Goal: Transaction & Acquisition: Purchase product/service

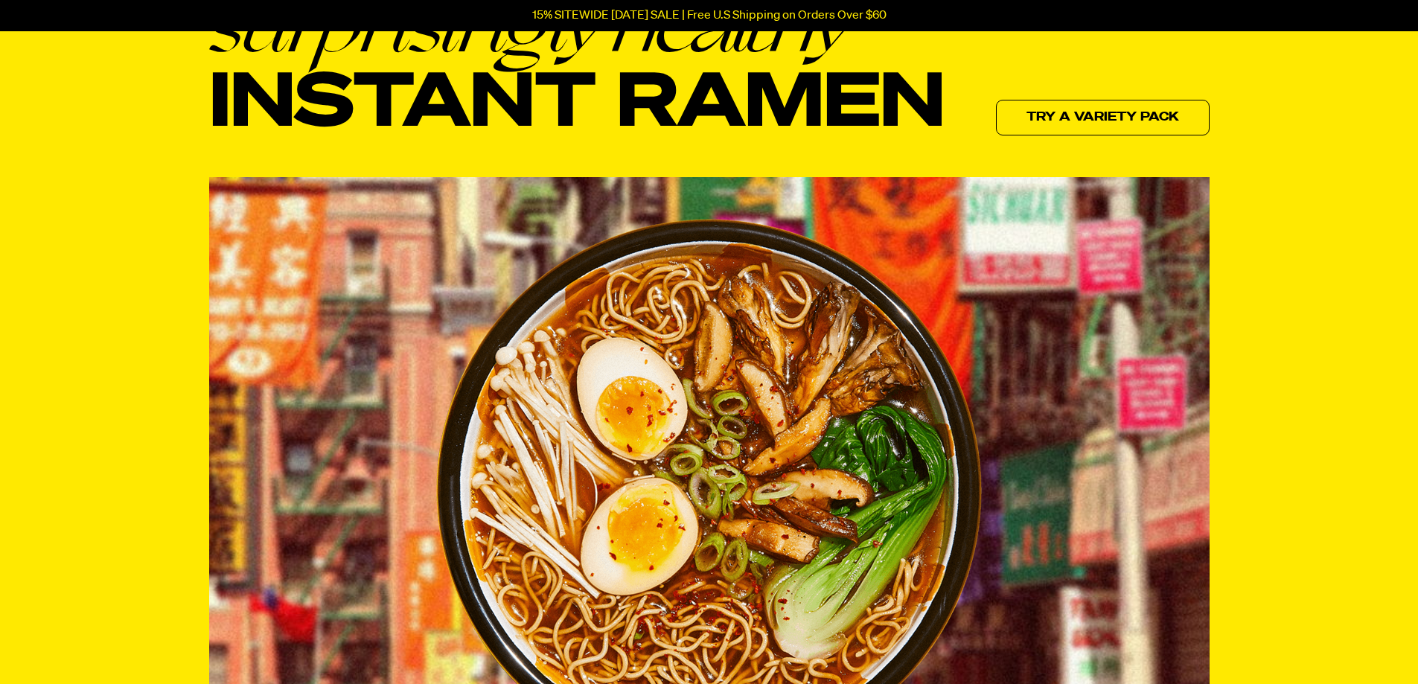
scroll to position [149, 0]
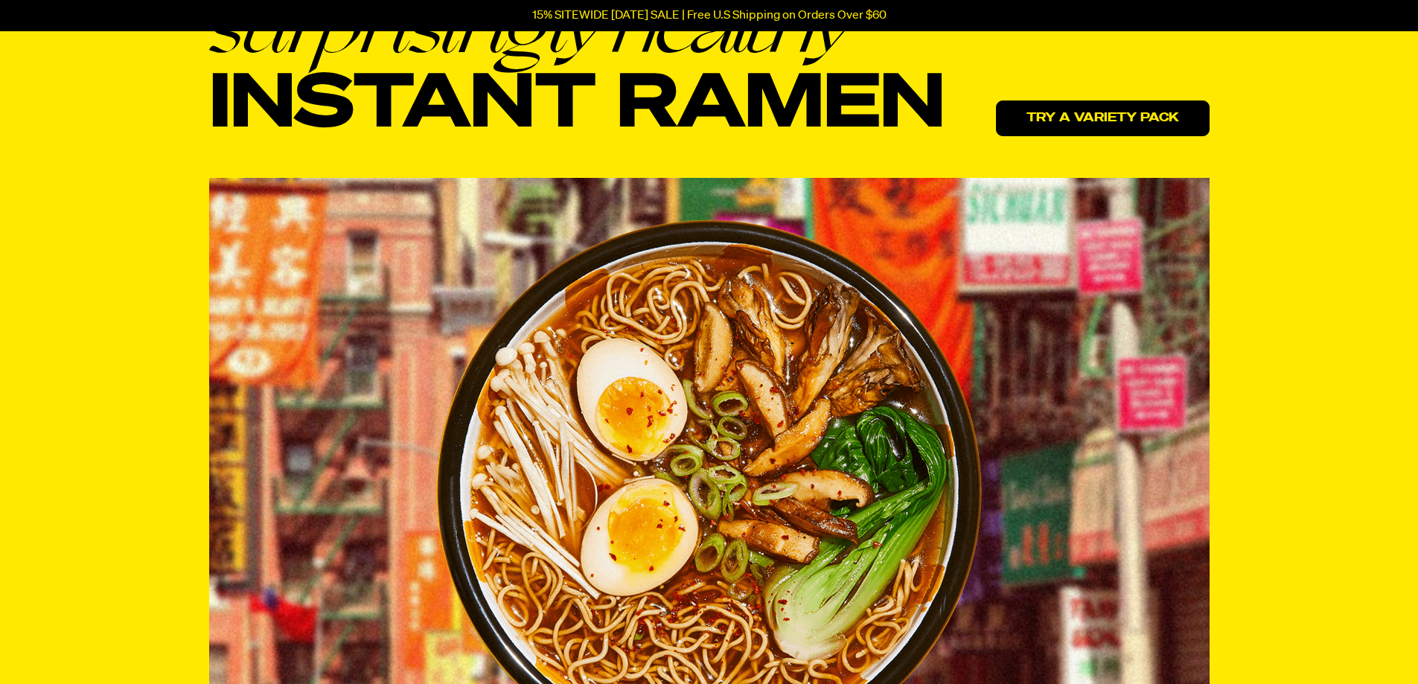
click at [1110, 124] on link "Try a variety pack" at bounding box center [1103, 119] width 214 height 36
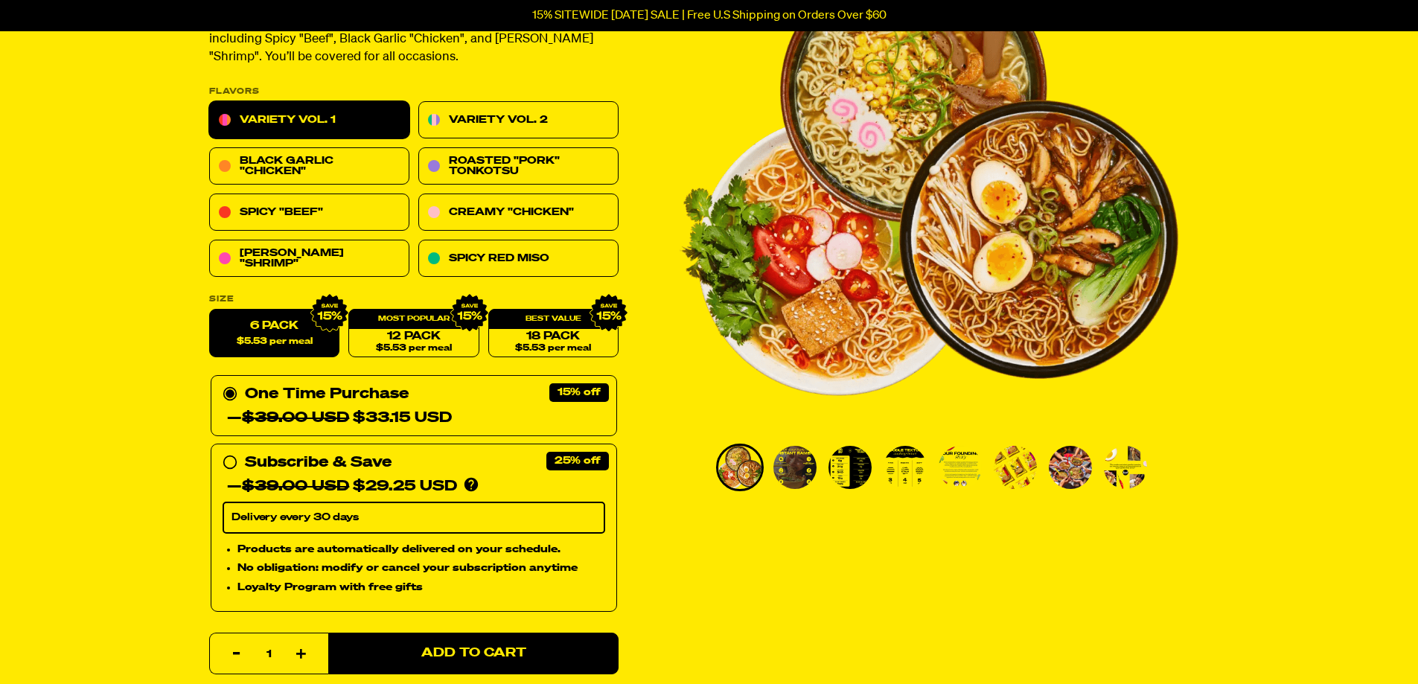
scroll to position [149, 0]
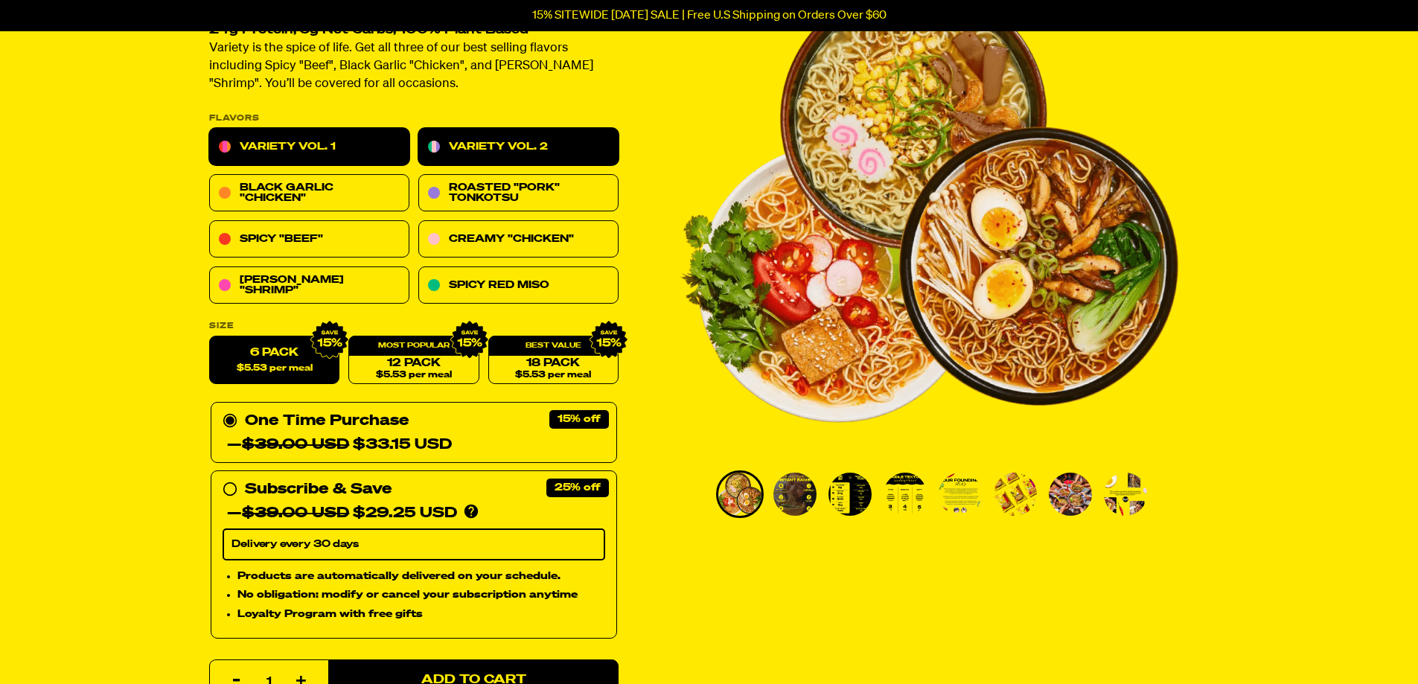
click at [498, 147] on link "Variety Vol. 2" at bounding box center [518, 147] width 200 height 37
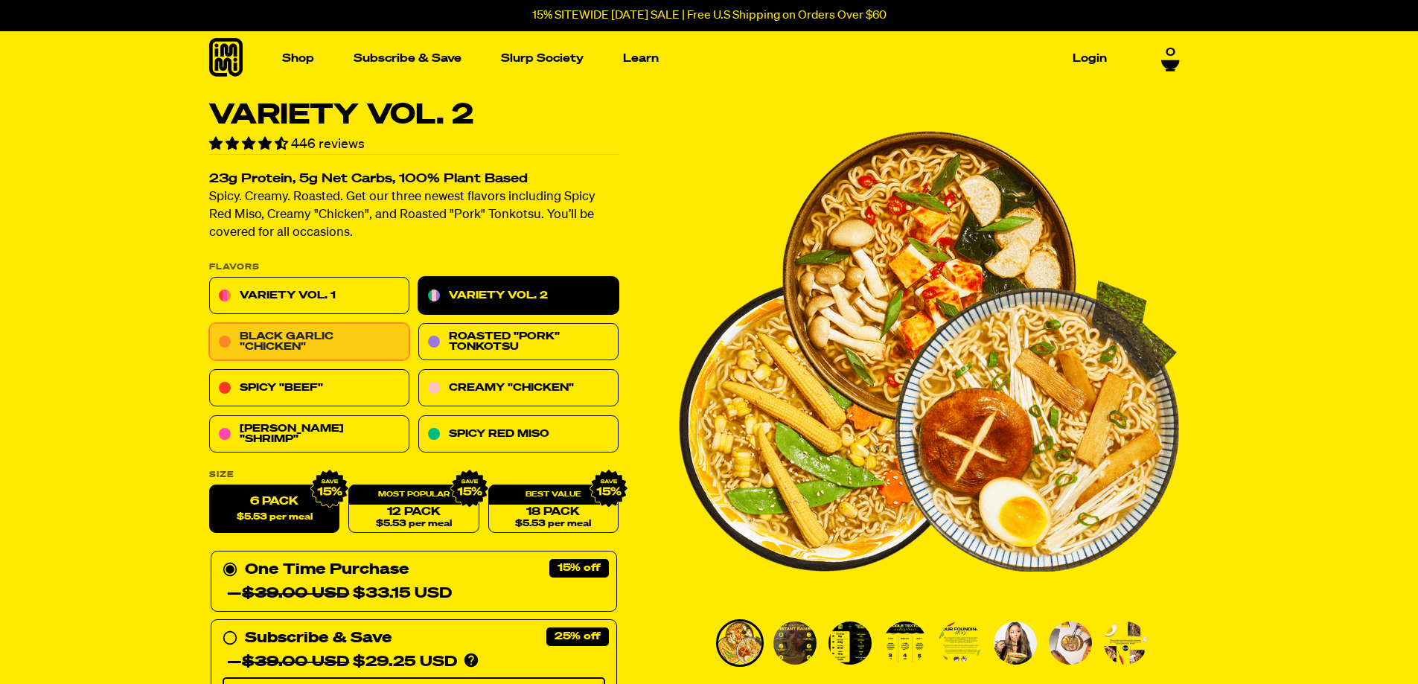
click at [355, 336] on link "Black Garlic "Chicken"" at bounding box center [309, 342] width 200 height 37
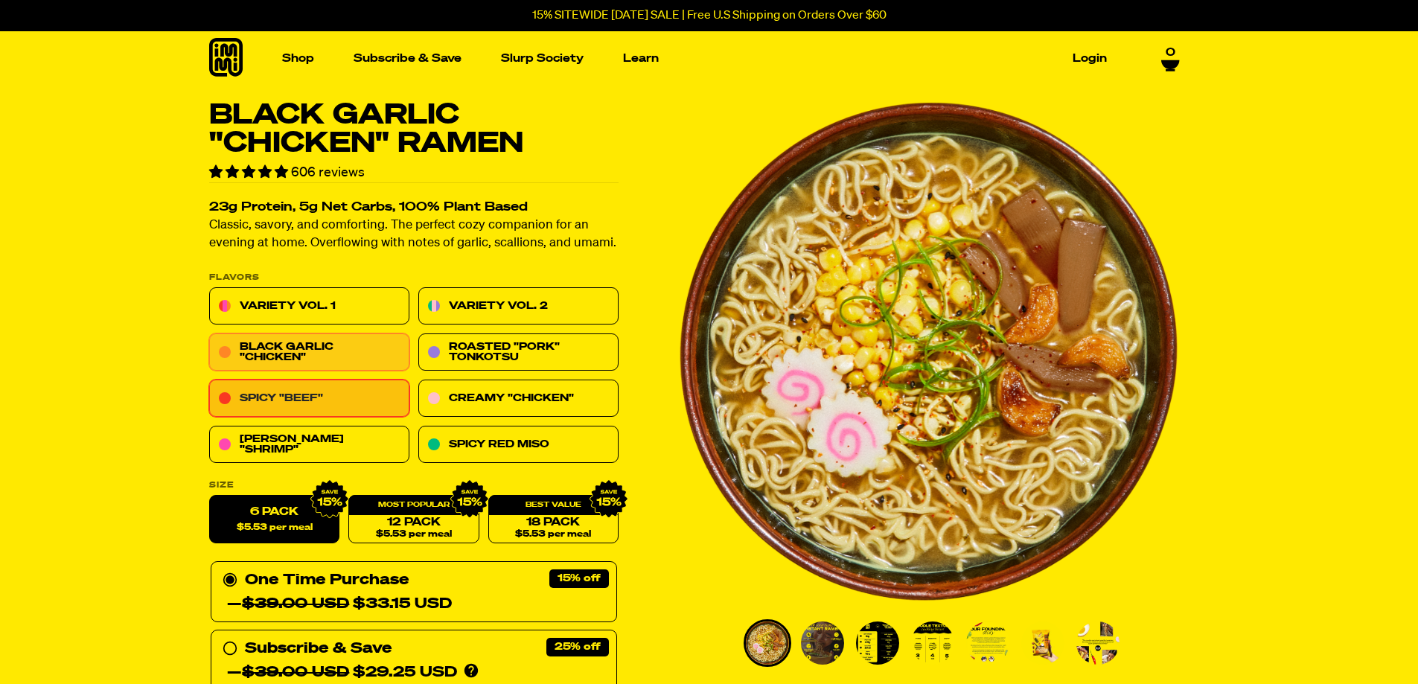
click at [392, 397] on link "Spicy "Beef"" at bounding box center [309, 398] width 200 height 37
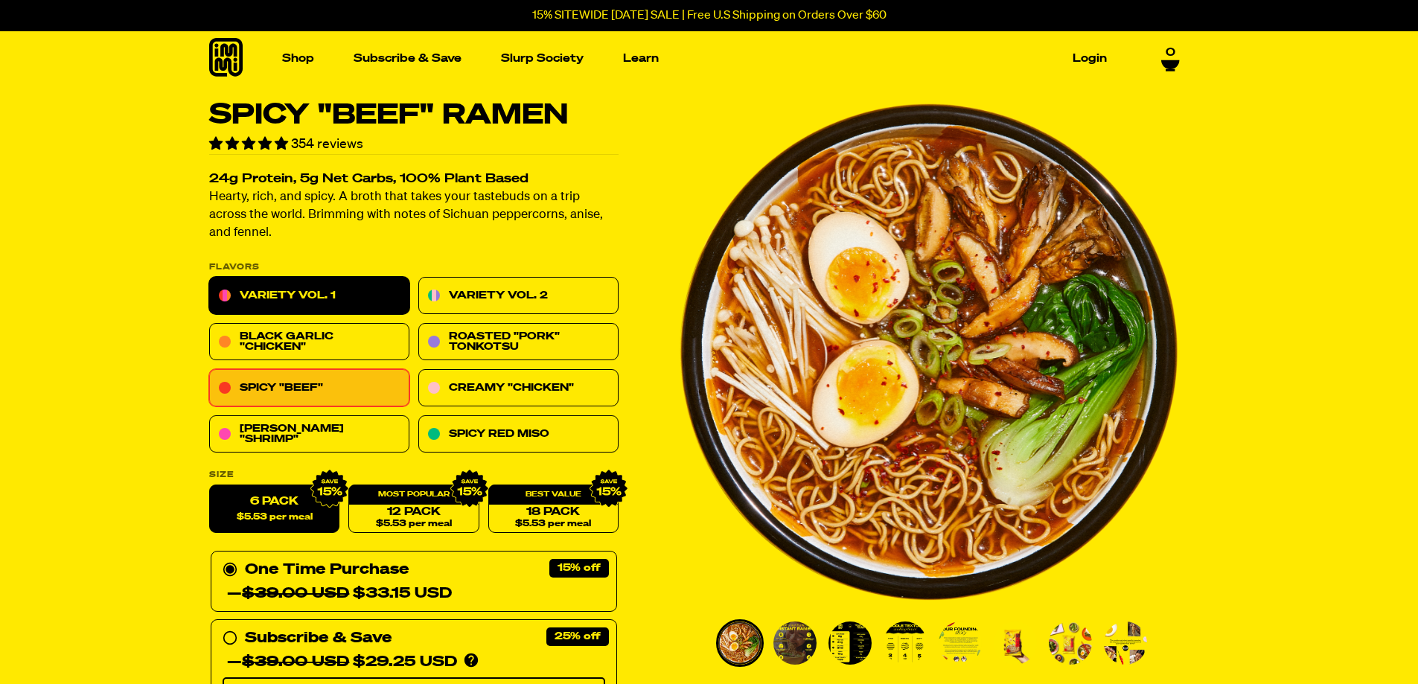
click at [316, 310] on link "Variety Vol. 1" at bounding box center [309, 296] width 200 height 37
